Goal: Obtain resource: Download file/media

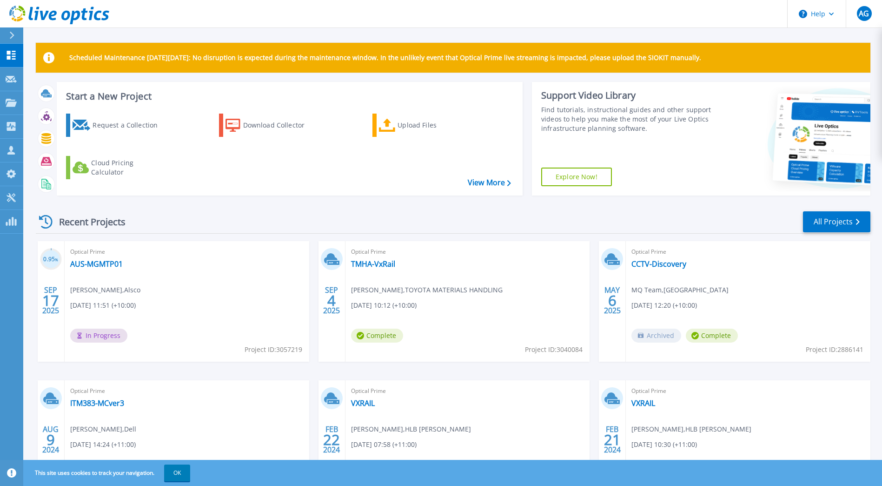
scroll to position [47, 0]
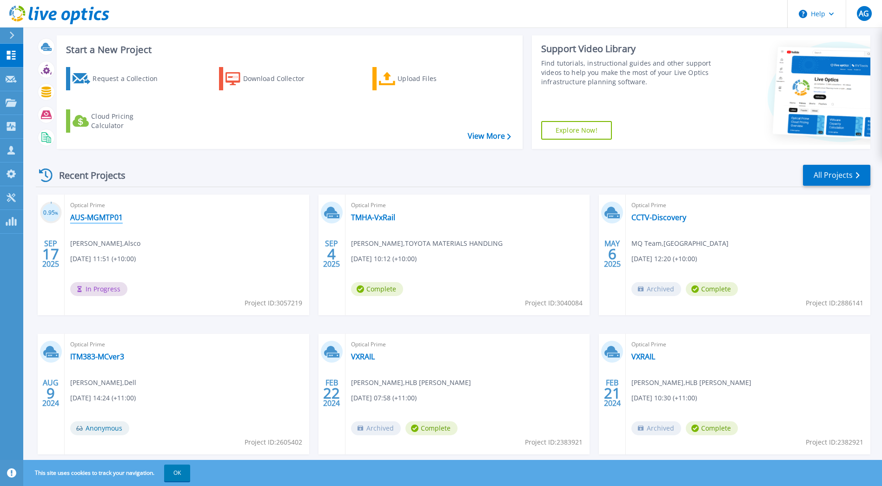
click at [94, 216] on link "AUS-MGMTP01" at bounding box center [96, 217] width 53 height 9
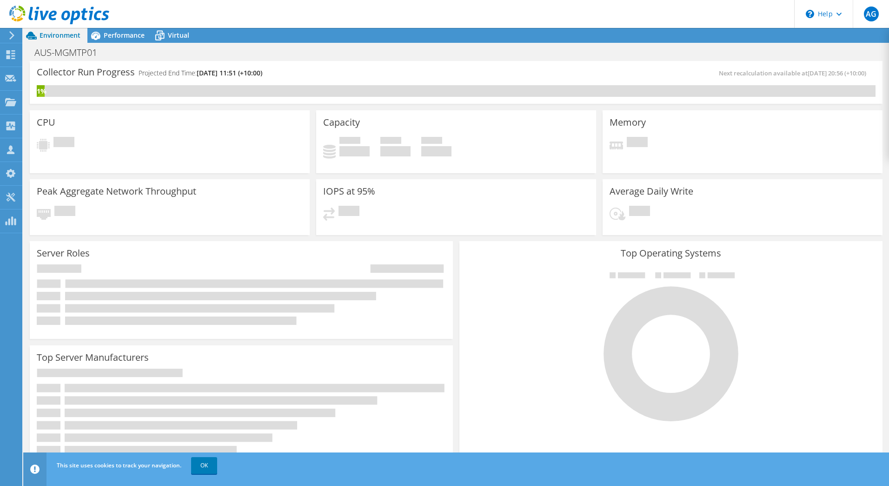
click at [503, 23] on header "AG Channel Partner [PERSON_NAME] [EMAIL_ADDRESS][DOMAIN_NAME] The Missing Link …" at bounding box center [444, 14] width 889 height 28
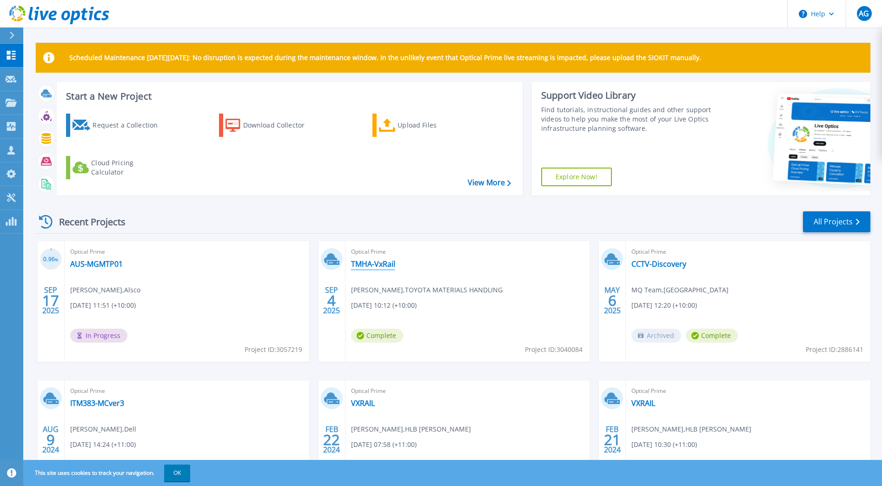
click at [372, 261] on link "TMHA-VxRail" at bounding box center [373, 263] width 44 height 9
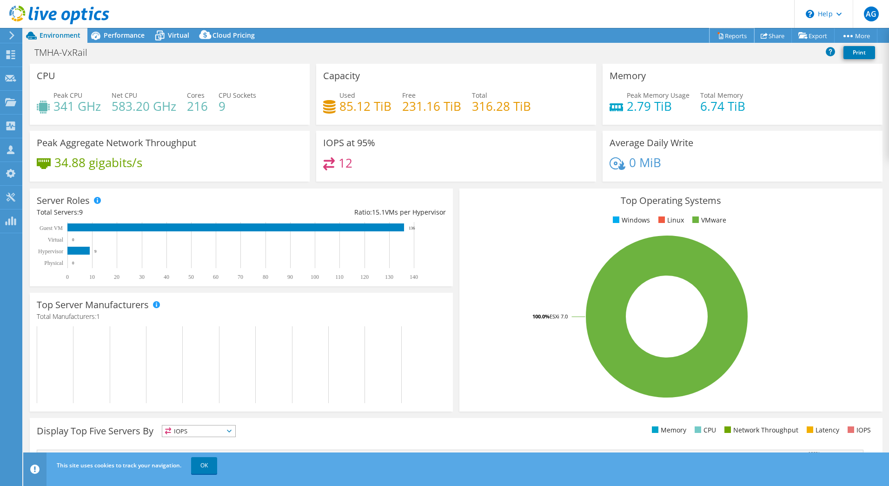
click at [734, 40] on link "Reports" at bounding box center [732, 35] width 45 height 14
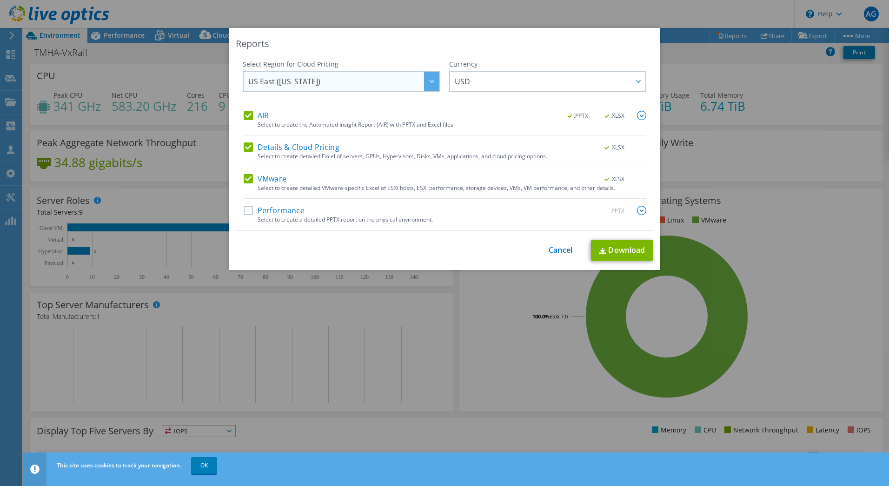
click at [375, 90] on span "US East (Virginia)" at bounding box center [343, 81] width 191 height 19
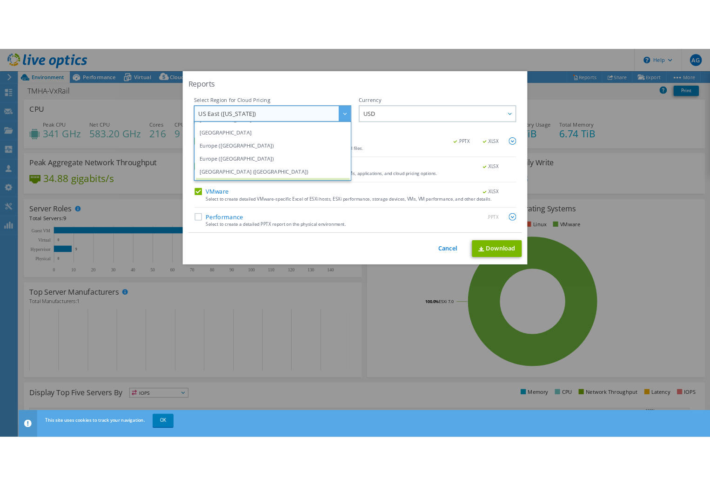
scroll to position [79, 0]
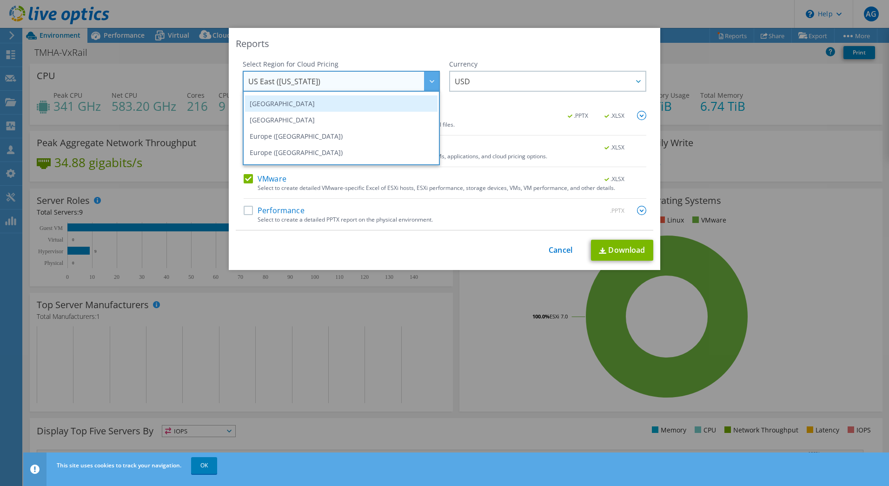
click at [296, 111] on li "Australia" at bounding box center [341, 103] width 193 height 16
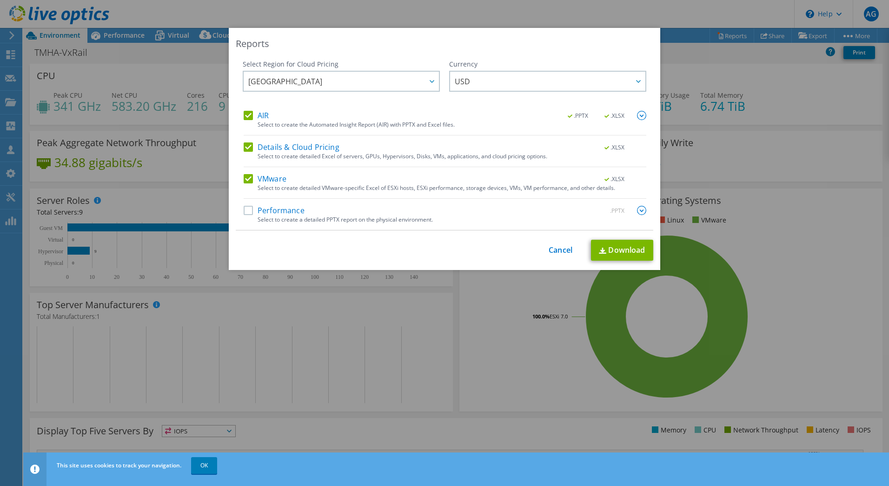
click at [247, 210] on label "Performance" at bounding box center [274, 210] width 61 height 9
click at [0, 0] on input "Performance" at bounding box center [0, 0] width 0 height 0
click at [485, 80] on span "USD" at bounding box center [550, 81] width 191 height 19
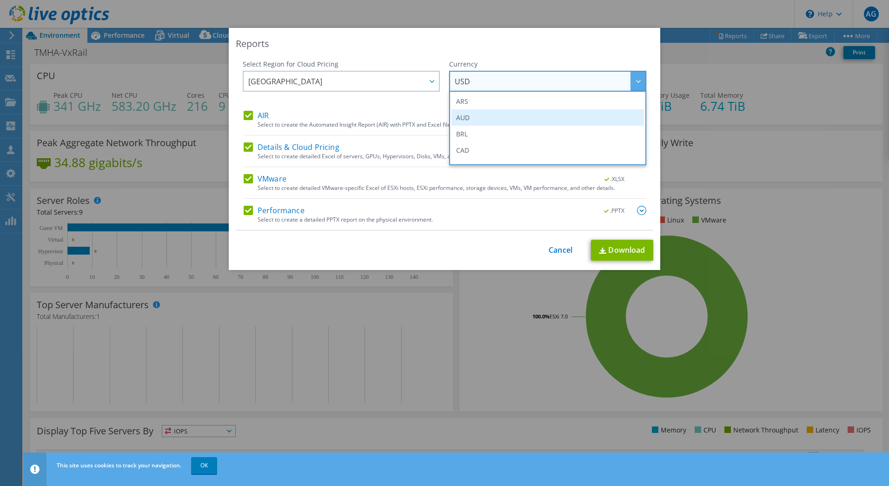
click at [487, 113] on li "AUD" at bounding box center [548, 117] width 193 height 16
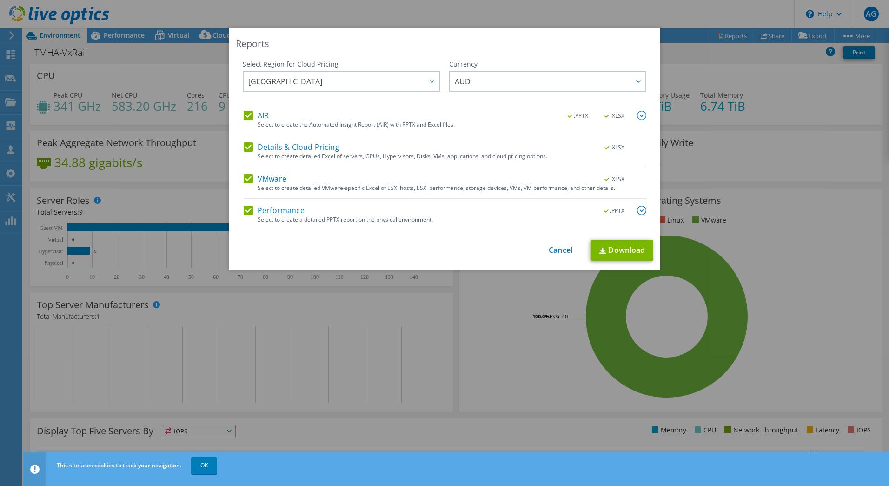
click at [504, 258] on div "This process may take a while, please wait... Cancel Download" at bounding box center [445, 250] width 418 height 21
click at [613, 249] on link "Download" at bounding box center [622, 250] width 62 height 21
